Goal: Information Seeking & Learning: Learn about a topic

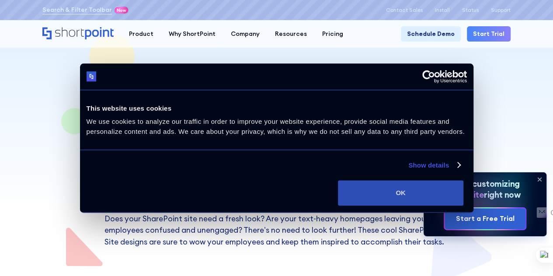
click at [457, 205] on button "OK" at bounding box center [400, 192] width 125 height 25
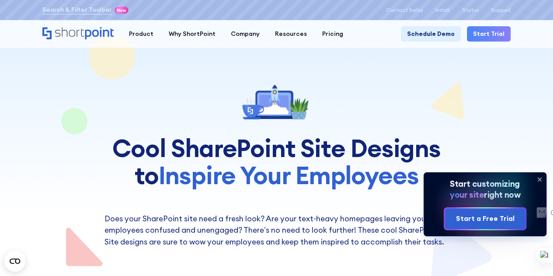
click at [541, 179] on icon at bounding box center [539, 179] width 14 height 14
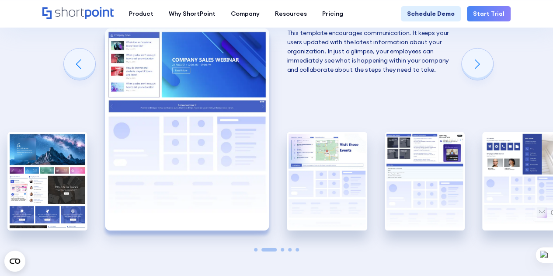
scroll to position [1311, 0]
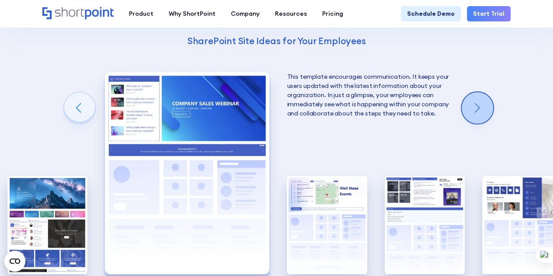
click at [469, 110] on div "Next slide" at bounding box center [476, 107] width 31 height 31
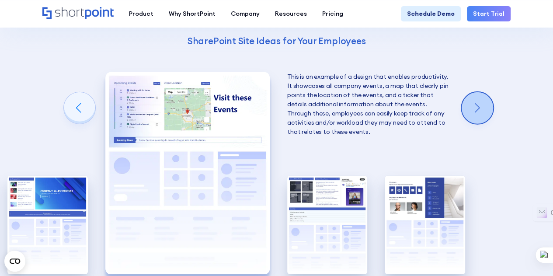
click at [474, 111] on div "Next slide" at bounding box center [476, 107] width 31 height 31
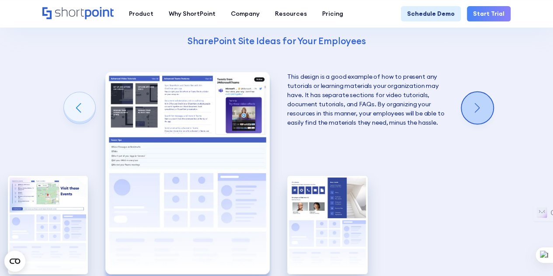
click at [474, 111] on div "Next slide" at bounding box center [476, 107] width 31 height 31
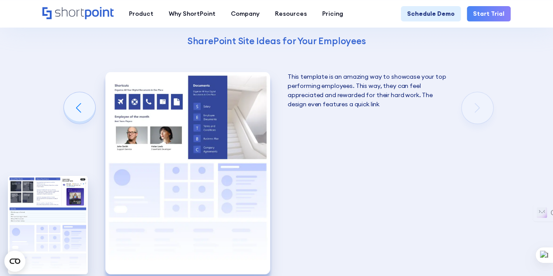
click at [471, 108] on div "Using Cool SharePoint Web Parts to Create an Effective Design Wondering where t…" at bounding box center [276, 95] width 553 height 560
click at [80, 109] on div "Previous slide" at bounding box center [79, 107] width 31 height 31
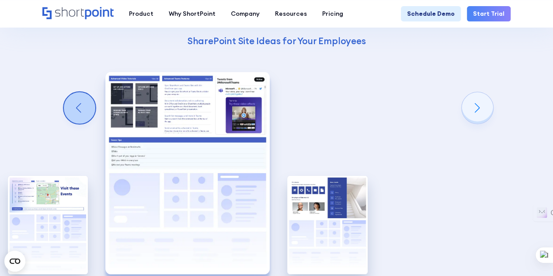
click at [80, 109] on div "Previous slide" at bounding box center [79, 107] width 31 height 31
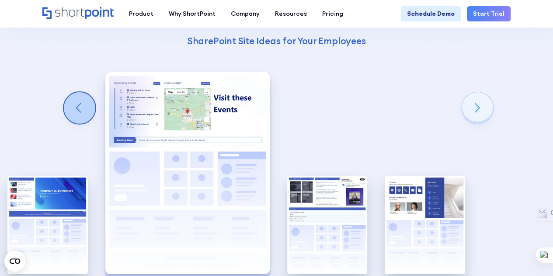
click at [80, 109] on div "Previous slide" at bounding box center [79, 107] width 31 height 31
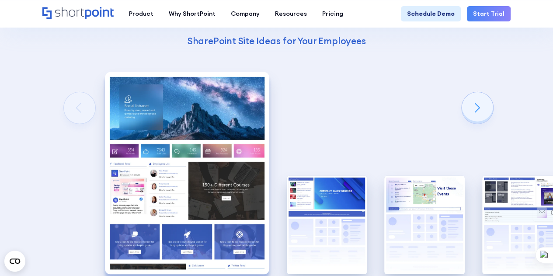
click at [80, 109] on div "Using Cool SharePoint Web Parts to Create an Effective Design Wondering where t…" at bounding box center [276, 95] width 553 height 560
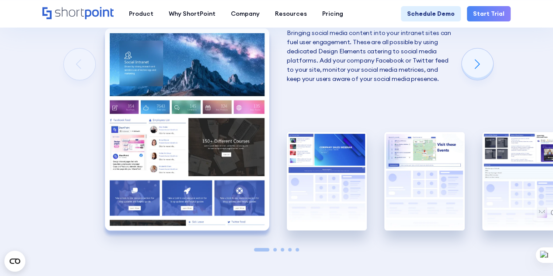
scroll to position [1485, 0]
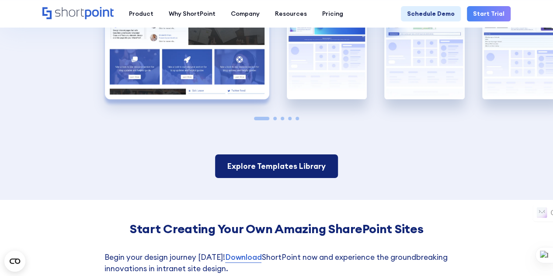
click at [302, 166] on link "Explore Templates Library" at bounding box center [276, 166] width 123 height 24
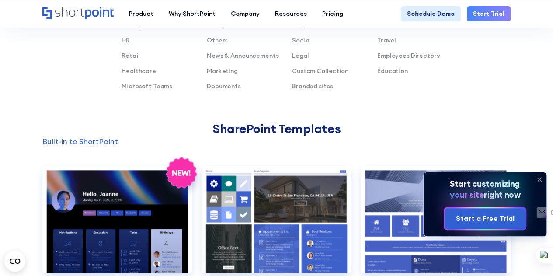
scroll to position [655, 0]
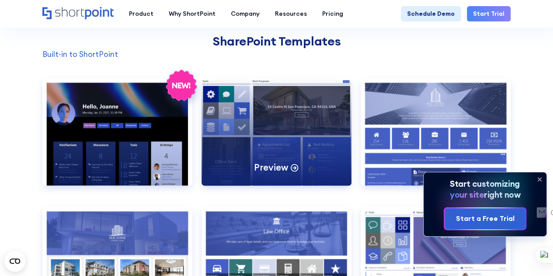
click at [296, 151] on div "Preview" at bounding box center [276, 131] width 150 height 107
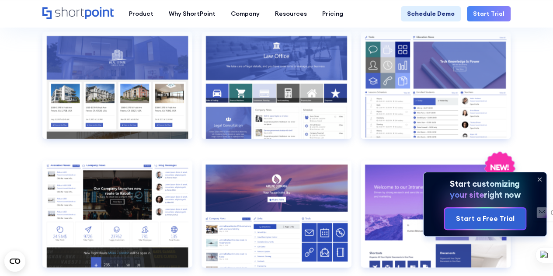
scroll to position [1005, 0]
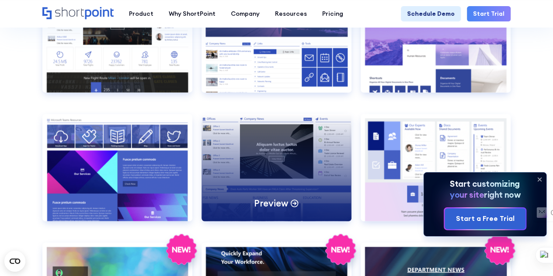
click at [265, 152] on div "Preview" at bounding box center [276, 167] width 150 height 107
